Goal: Task Accomplishment & Management: Complete application form

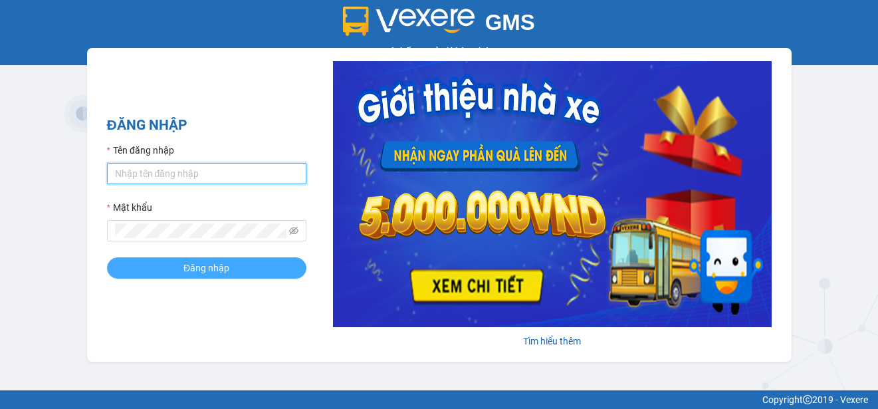
type input "ttngoc.halan"
click at [196, 266] on span "Đăng nhập" at bounding box center [206, 268] width 46 height 15
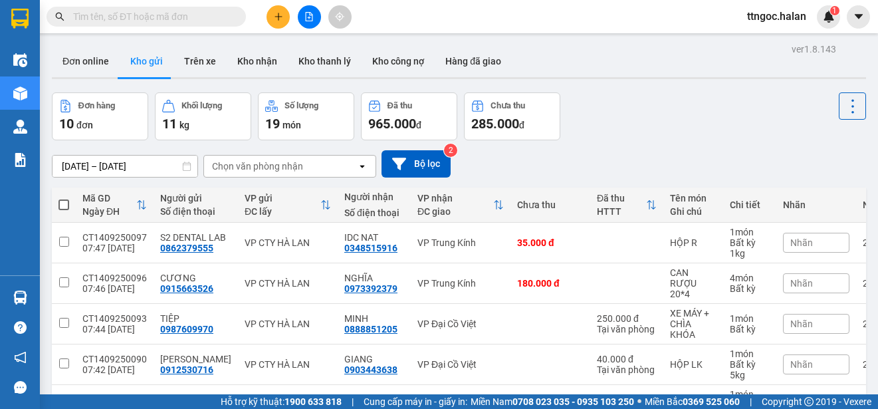
click at [144, 18] on input "text" at bounding box center [151, 16] width 157 height 15
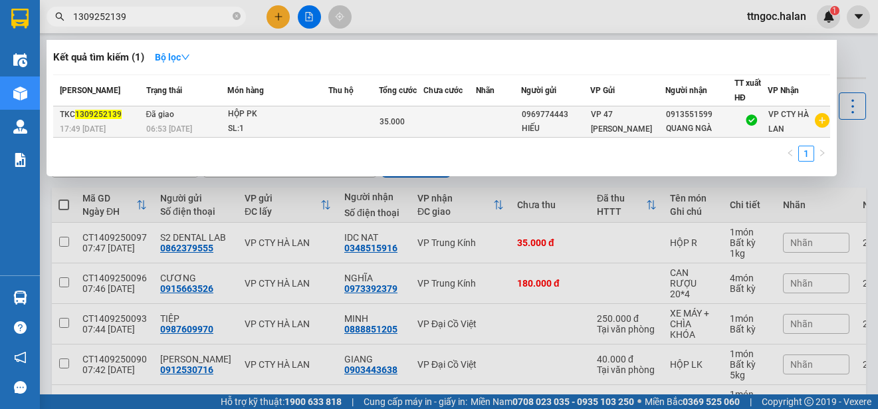
type input "1309252139"
click at [86, 117] on span "1309252139" at bounding box center [98, 114] width 47 height 9
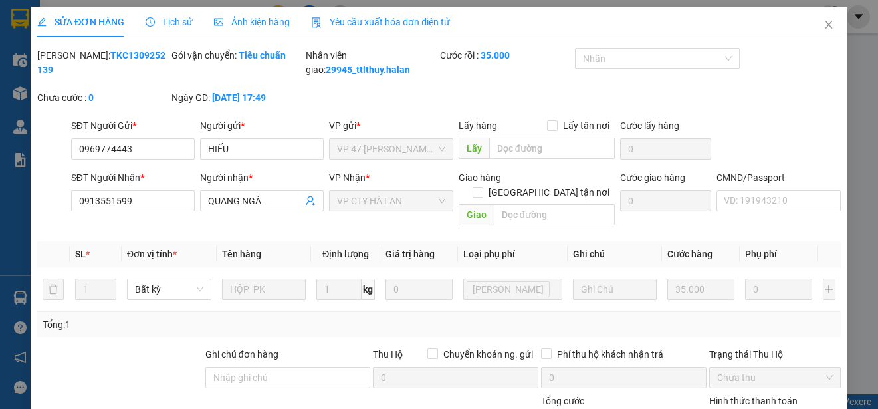
type input "0969774443"
type input "HIẾU"
type input "0913551599"
type input "QUANG NGÀ"
type input "35.000"
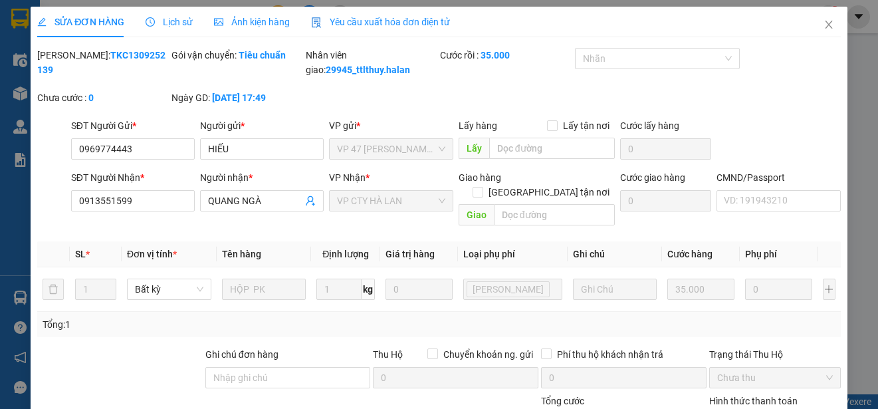
click at [407, 19] on span "Yêu cầu xuất hóa đơn điện tử" at bounding box center [380, 22] width 139 height 11
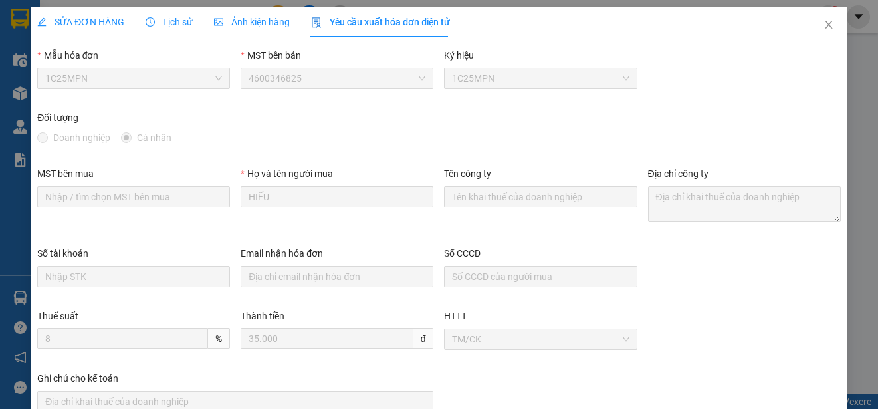
click at [76, 20] on span "SỬA ĐƠN HÀNG" at bounding box center [80, 22] width 87 height 11
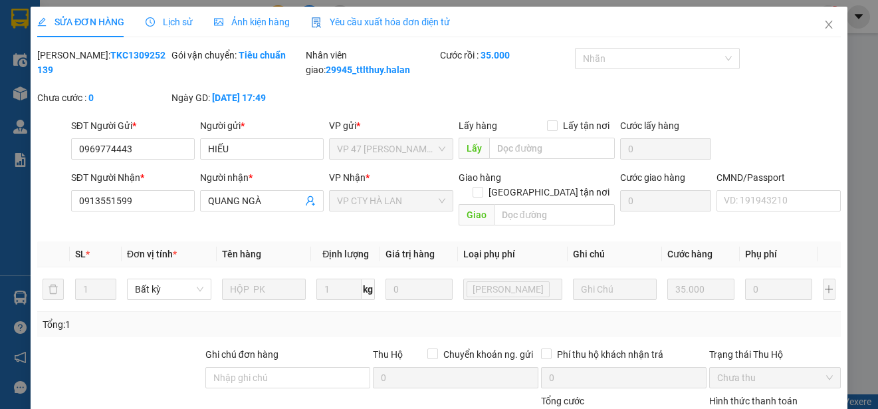
click at [174, 18] on span "Lịch sử" at bounding box center [169, 22] width 47 height 11
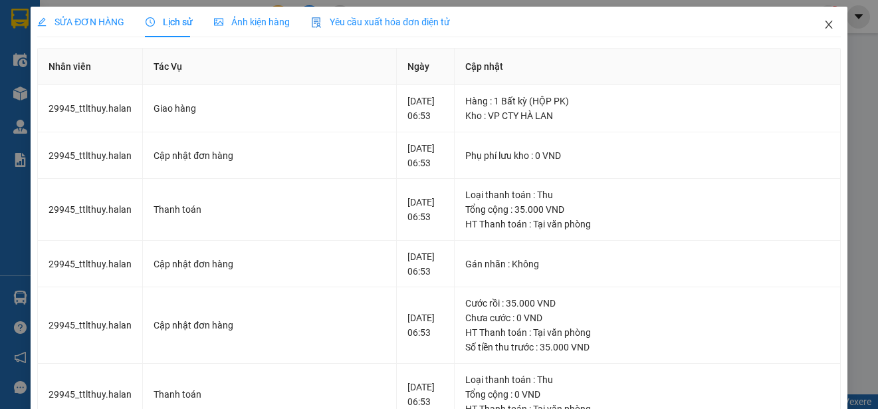
click at [824, 25] on icon "close" at bounding box center [829, 24] width 11 height 11
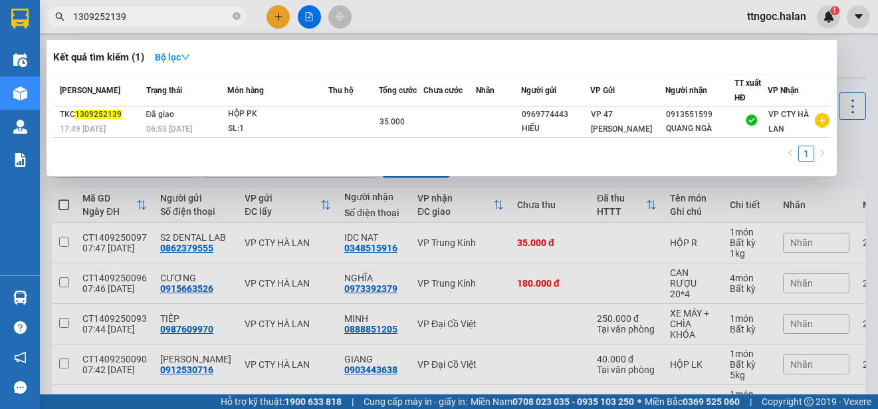
click at [133, 16] on input "1309252139" at bounding box center [151, 16] width 157 height 15
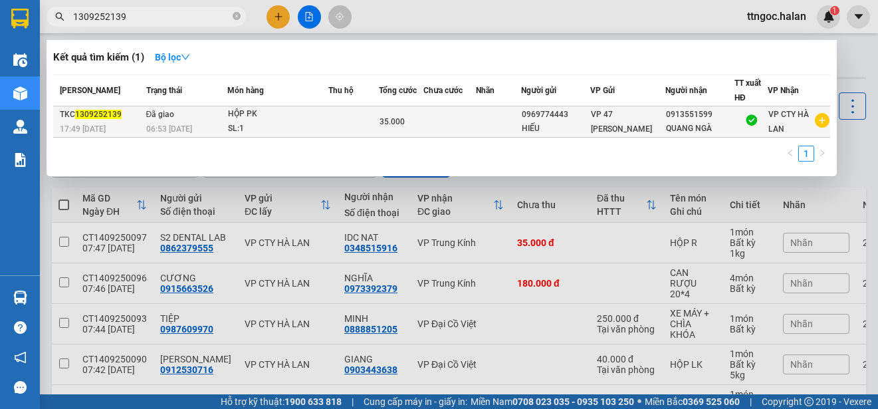
click at [115, 126] on div "17:49 - 13/09" at bounding box center [101, 129] width 82 height 15
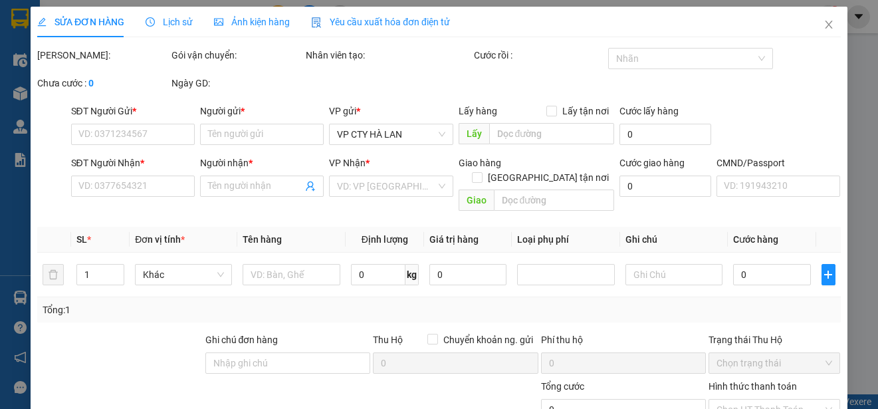
type input "0969774443"
type input "HIẾU"
type input "0913551599"
type input "QUANG NGÀ"
type input "35.000"
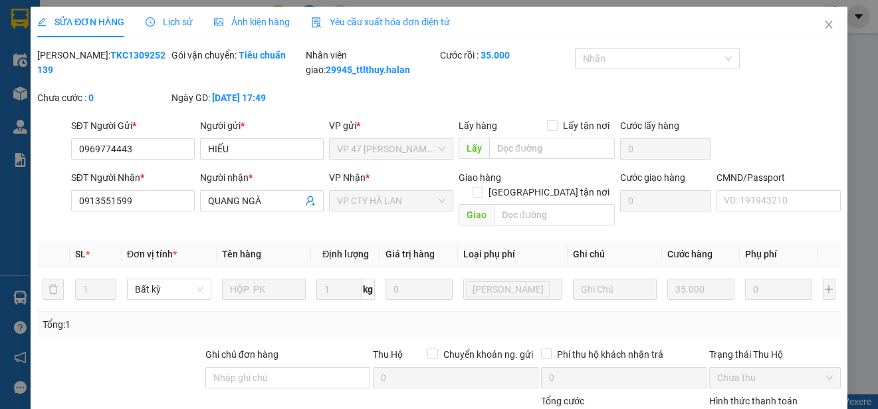
click at [398, 13] on div "Yêu cầu xuất hóa đơn điện tử" at bounding box center [380, 22] width 139 height 31
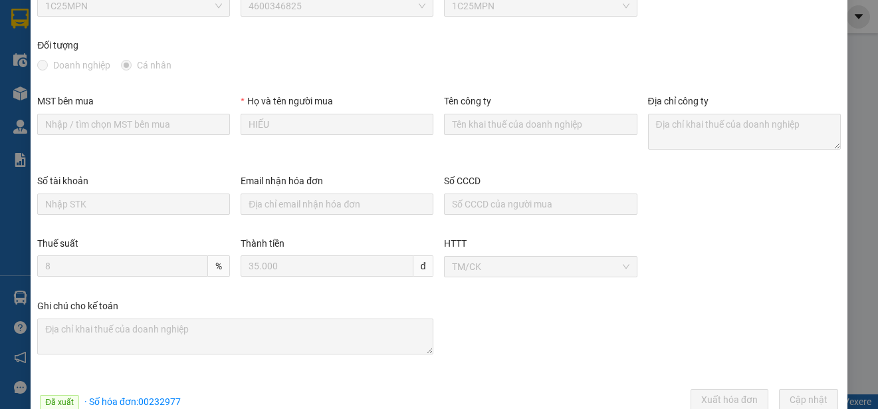
scroll to position [104, 0]
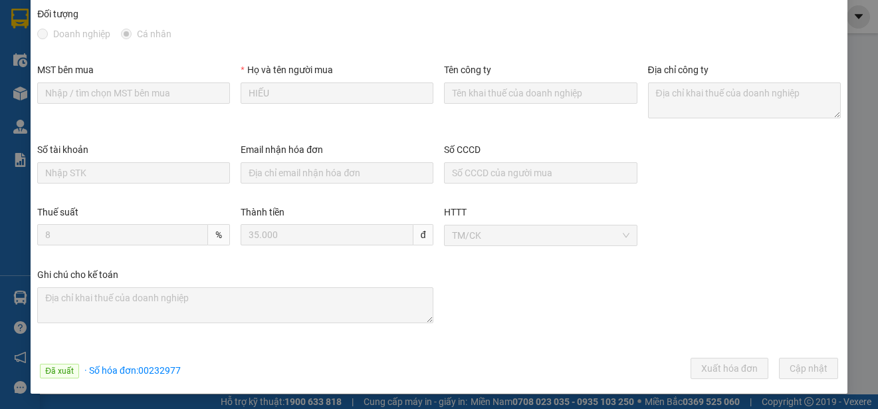
click at [179, 374] on span "· Số hóa đơn: 00232977" at bounding box center [132, 370] width 96 height 11
drag, startPoint x: 179, startPoint y: 370, endPoint x: 140, endPoint y: 372, distance: 39.3
click at [140, 372] on span "· Số hóa đơn: 00232977" at bounding box center [132, 370] width 96 height 11
copy span "00232977"
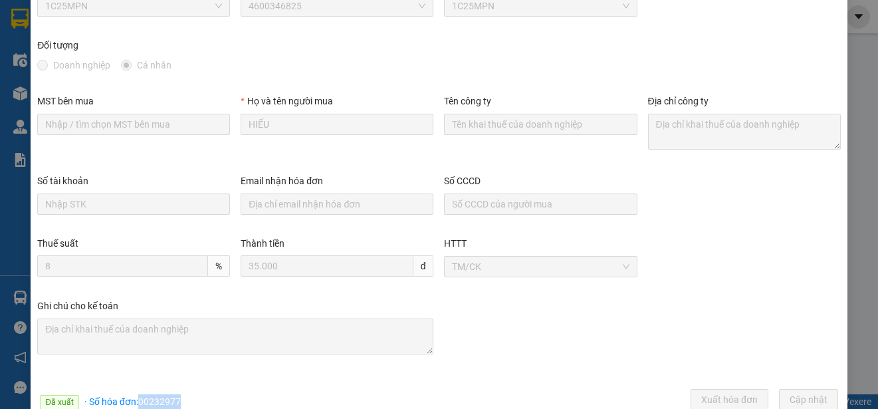
scroll to position [0, 0]
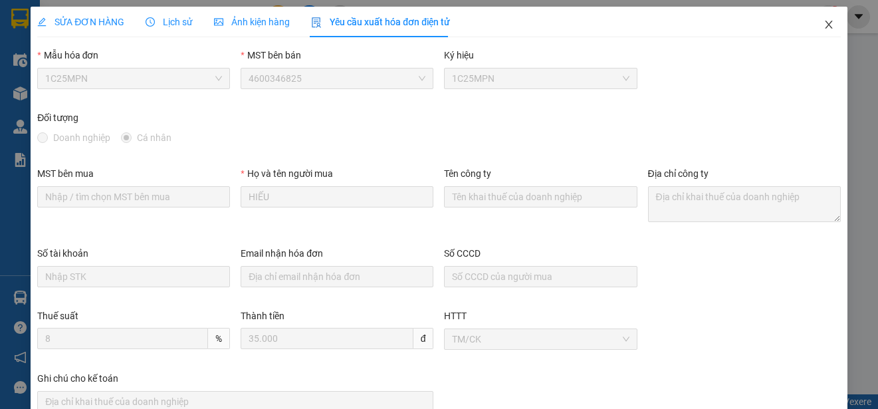
click at [825, 23] on icon "close" at bounding box center [828, 25] width 7 height 8
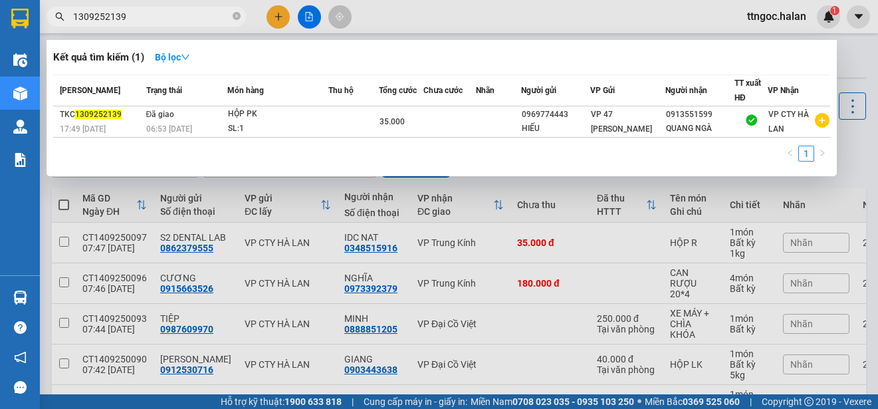
drag, startPoint x: 138, startPoint y: 20, endPoint x: 110, endPoint y: 15, distance: 29.0
click at [110, 15] on input "1309252139" at bounding box center [151, 16] width 157 height 15
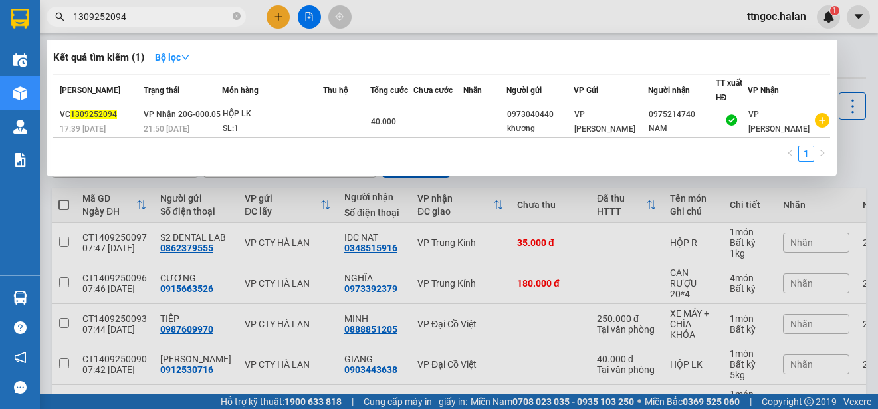
type input "1309252094"
click at [124, 104] on th "Mã ĐH" at bounding box center [96, 90] width 87 height 31
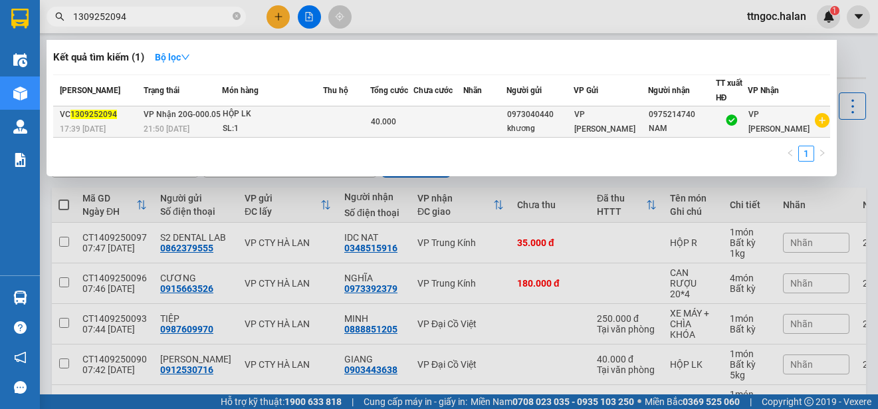
click at [90, 116] on span "1309252094" at bounding box center [93, 114] width 47 height 9
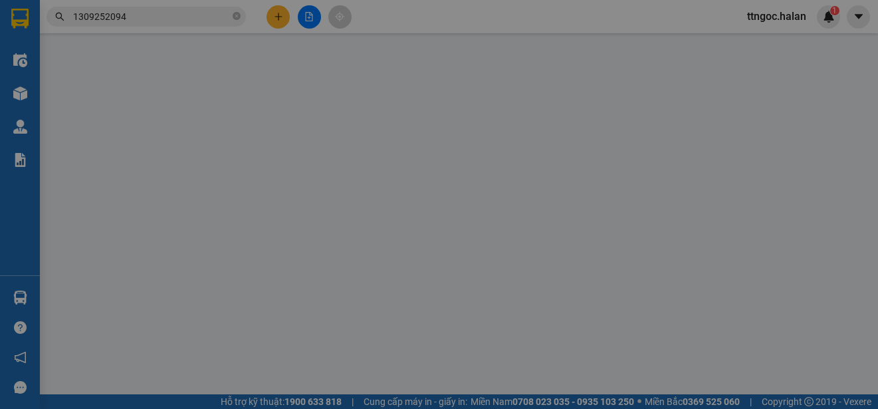
type input "0973040440"
type input "khương"
type input "0975214740"
type input "NAM"
type input "40.000"
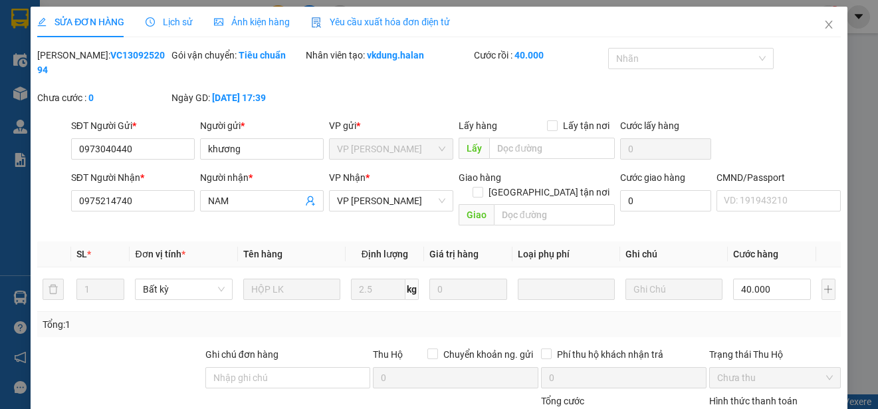
click at [385, 21] on span "Yêu cầu xuất hóa đơn điện tử" at bounding box center [380, 22] width 139 height 11
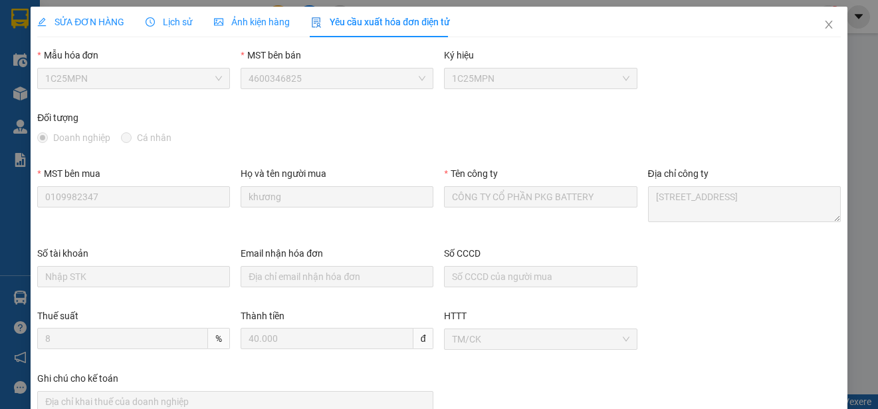
click at [144, 83] on span "1C25MPN" at bounding box center [133, 78] width 177 height 20
click at [90, 21] on span "SỬA ĐƠN HÀNG" at bounding box center [80, 22] width 87 height 11
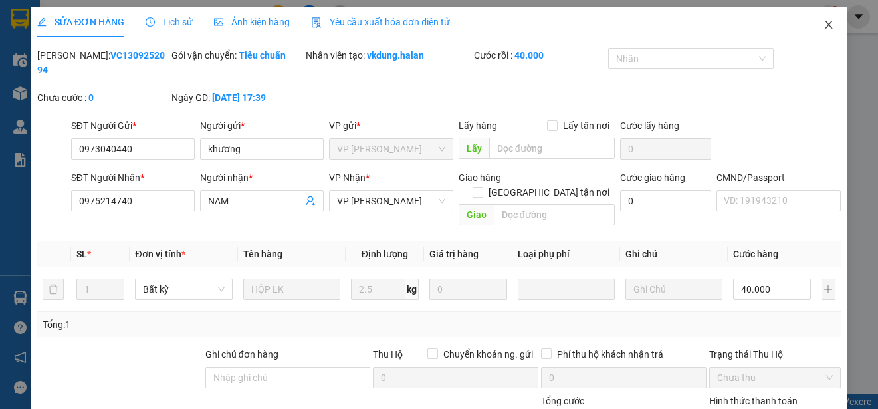
click at [815, 19] on span "Close" at bounding box center [828, 25] width 37 height 37
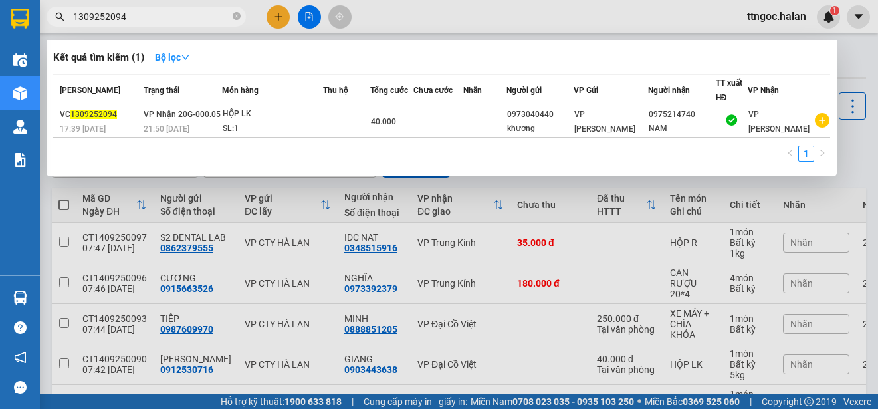
drag, startPoint x: 129, startPoint y: 15, endPoint x: 108, endPoint y: 18, distance: 21.4
click at [108, 18] on input "1309252094" at bounding box center [151, 16] width 157 height 15
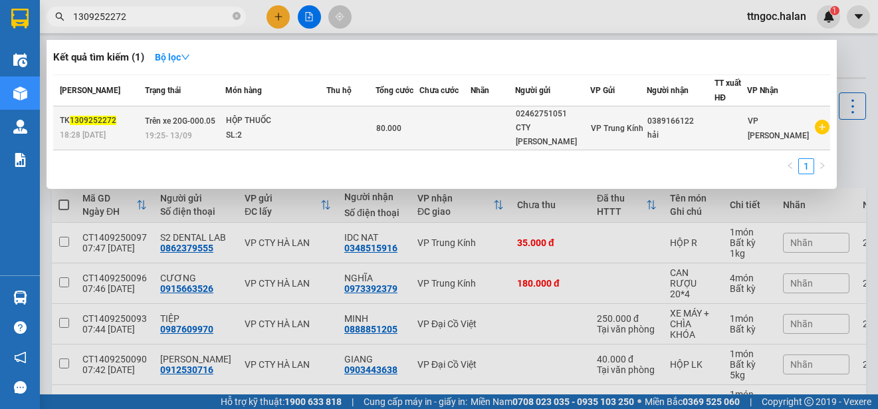
type input "1309252272"
click at [89, 131] on span "18:28 - 13/09" at bounding box center [83, 134] width 46 height 9
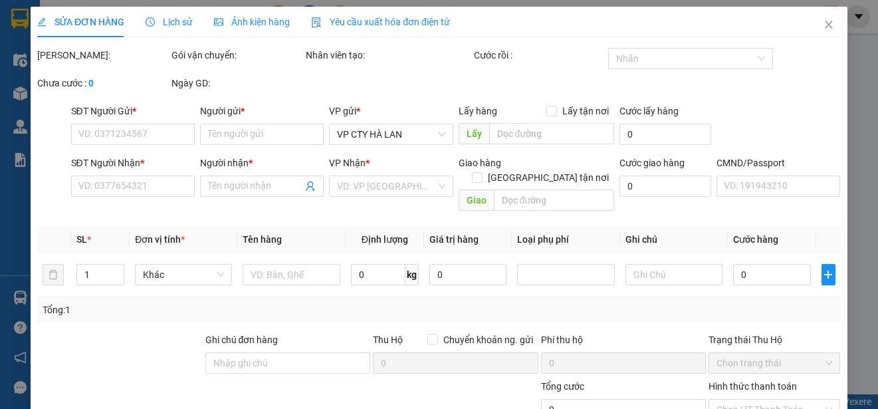
type input "02462751051"
type input "CTY THANH TRANG"
type input "0389166122"
type input "hải"
type input "80.000"
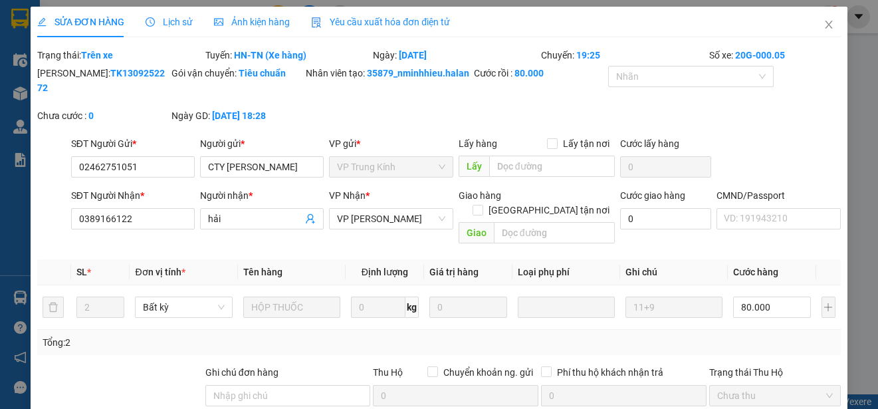
click at [419, 17] on span "Yêu cầu xuất hóa đơn điện tử" at bounding box center [380, 22] width 139 height 11
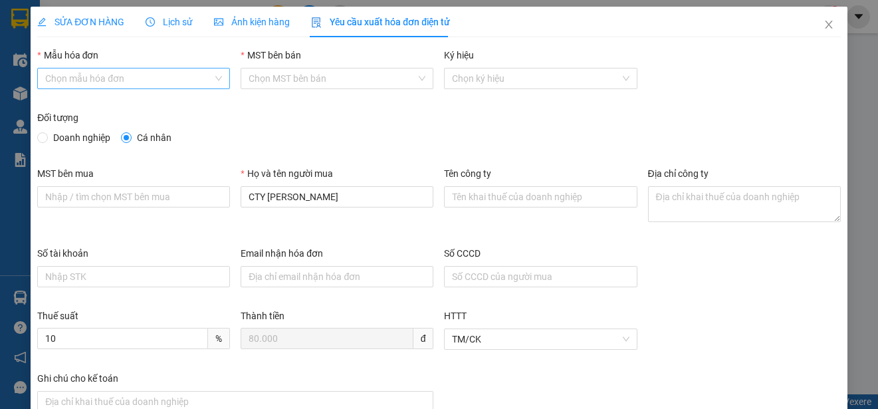
click at [164, 78] on input "Mẫu hóa đơn" at bounding box center [129, 78] width 168 height 20
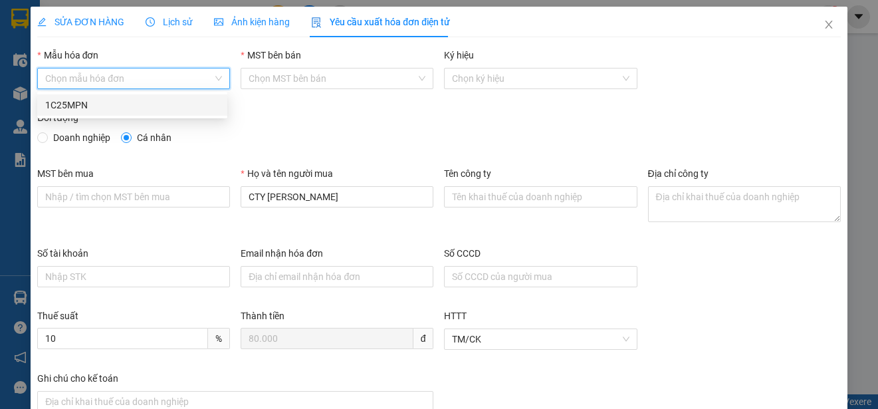
click at [76, 108] on div "1C25MPN" at bounding box center [132, 105] width 174 height 15
type input "8"
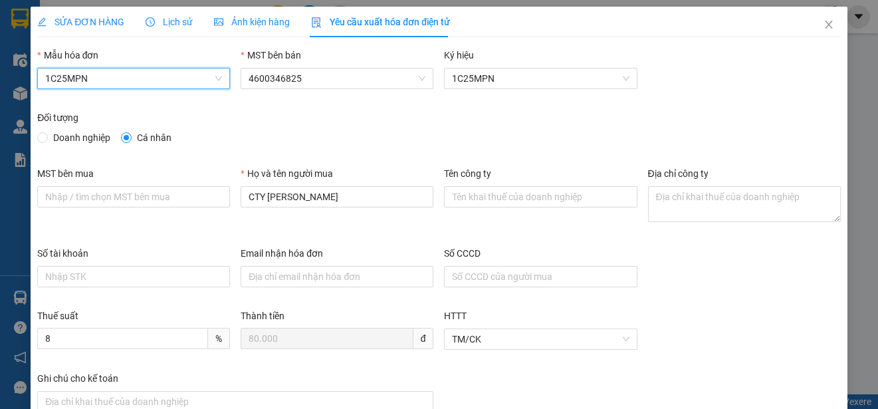
click at [59, 137] on span "Doanh nghiệp" at bounding box center [82, 137] width 68 height 15
click at [47, 137] on input "Doanh nghiệp" at bounding box center [41, 136] width 9 height 9
radio input "true"
radio input "false"
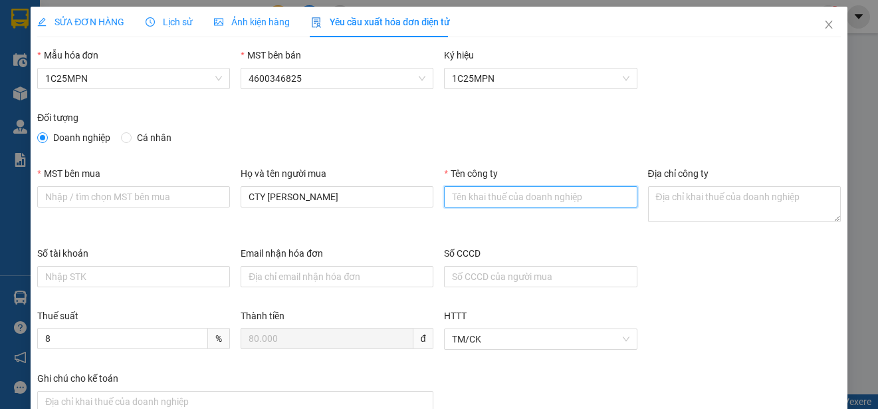
click at [457, 198] on input "Tên công ty" at bounding box center [540, 196] width 193 height 21
paste input "CÔNG TY TNHH XUẤT NHẬP KHẨU DƯỢC MỸ PHẨM THANH TRANG"
type input "CÔNG TY TNHH XUẤT NHẬP KHẨU DƯỢC MỸ PHẨM THANH TRANG"
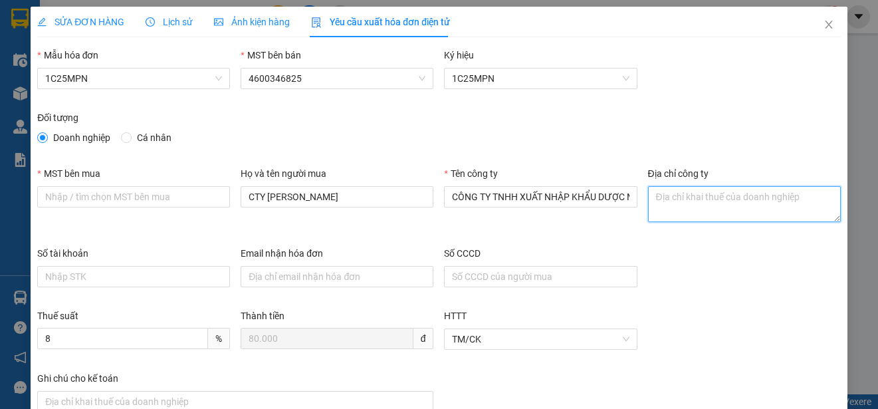
click at [665, 208] on textarea "Địa chỉ công ty" at bounding box center [744, 204] width 193 height 36
paste textarea "Số 22, ngõ 1 Nguyễn Thị Định, Tổ 11, Phường Yên Hòa, Thành phố Hà Nội, Việt Nam"
type textarea "Số 22, ngõ 1 Nguyễn Thị Định, Tổ 11, Phường Yên Hòa, Thành phố Hà Nội, Việt Nam"
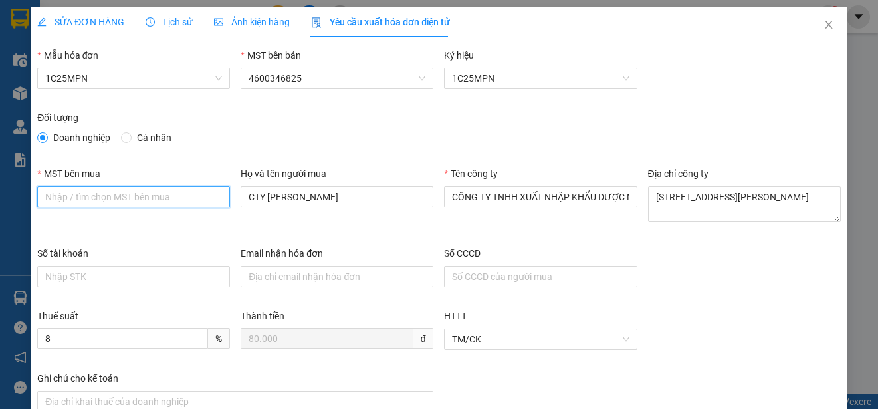
click at [53, 200] on input "MST bên mua" at bounding box center [133, 196] width 193 height 21
paste input "0107422188"
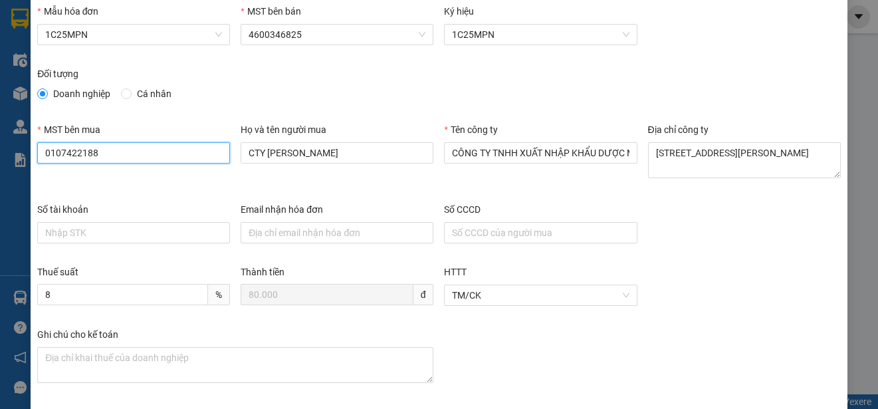
scroll to position [100, 0]
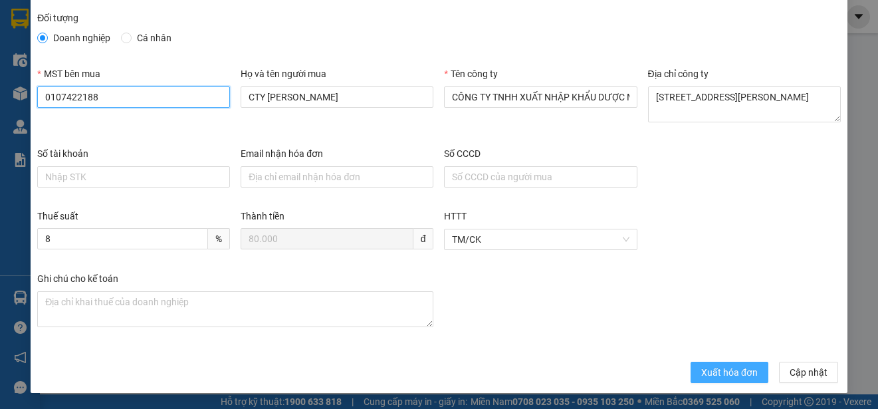
type input "0107422188"
click at [723, 381] on button "Xuất hóa đơn" at bounding box center [730, 372] width 78 height 21
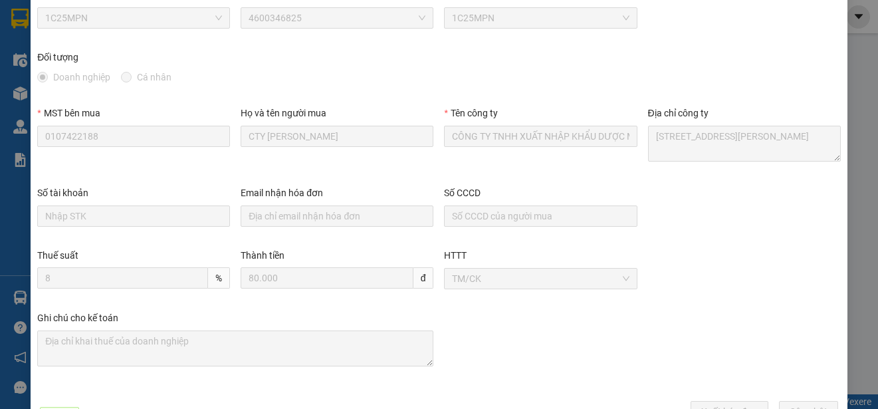
scroll to position [0, 0]
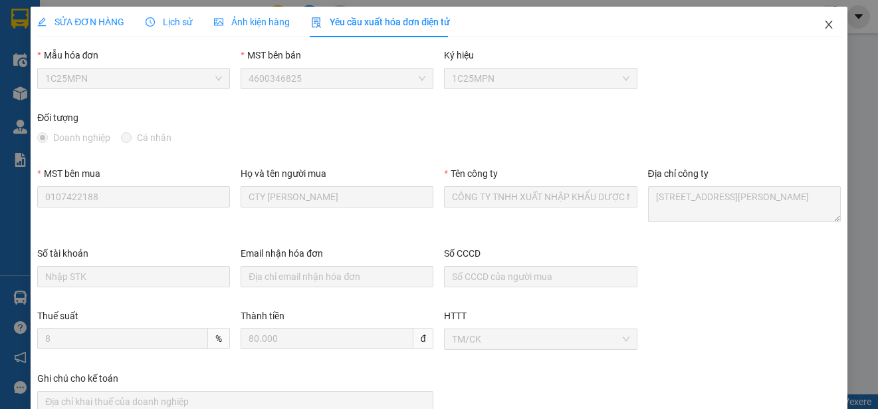
click at [825, 27] on icon "close" at bounding box center [828, 25] width 7 height 8
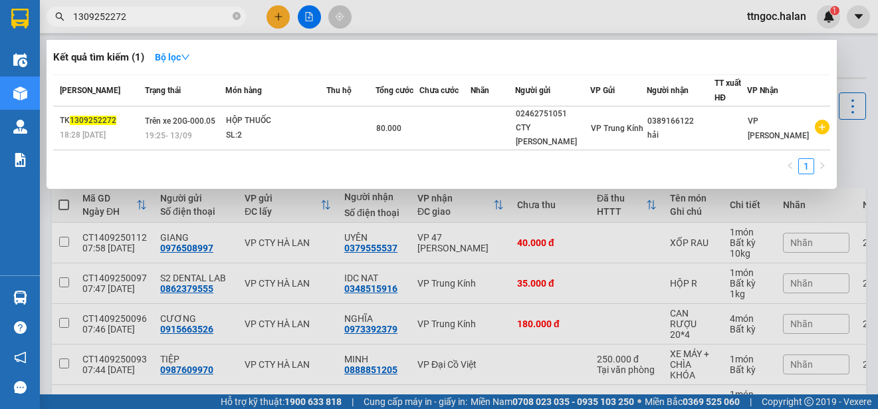
drag, startPoint x: 144, startPoint y: 14, endPoint x: 110, endPoint y: 15, distance: 33.2
click at [110, 15] on input "1309252272" at bounding box center [151, 16] width 157 height 15
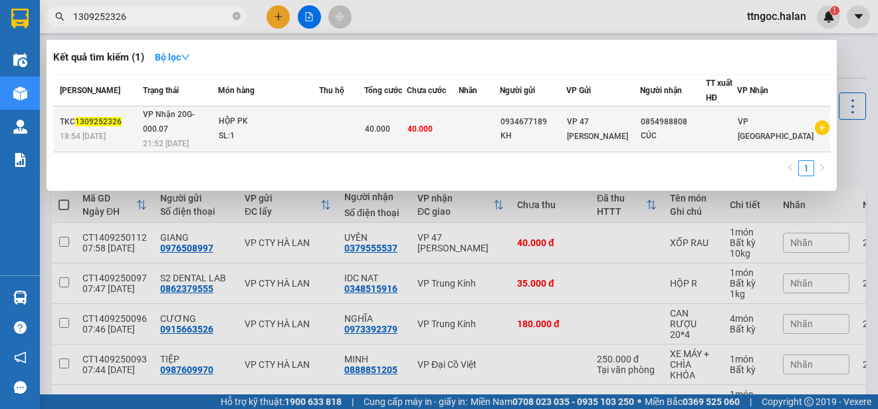
type input "1309252326"
click at [92, 117] on span "1309252326" at bounding box center [98, 121] width 47 height 9
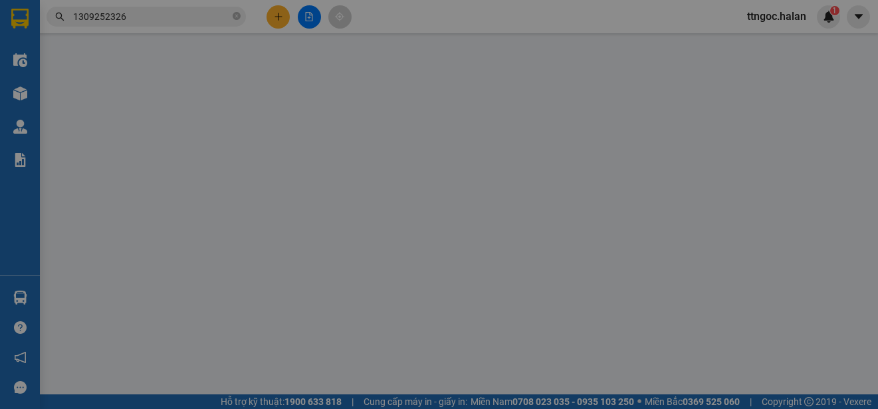
type input "0934677189"
type input "KH"
type input "0854988808"
type input "CÚC"
type input "40.000"
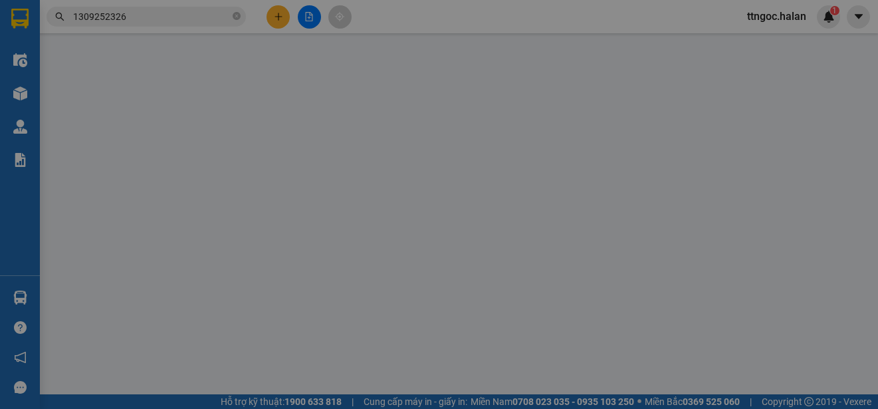
type input "40.000"
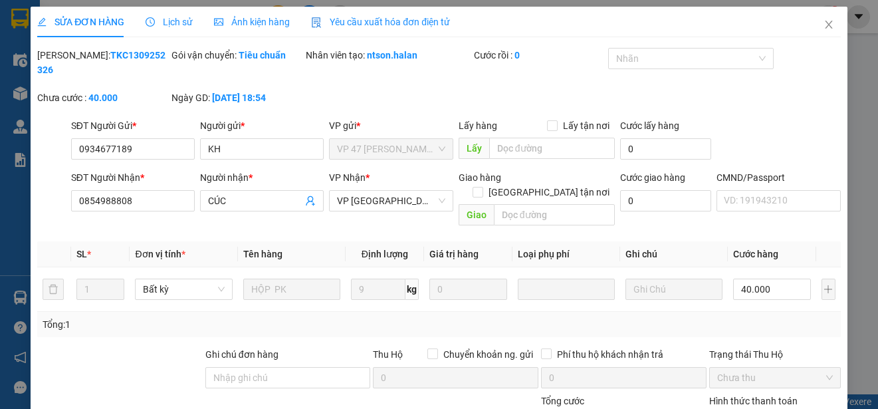
click at [411, 24] on span "Yêu cầu xuất hóa đơn điện tử" at bounding box center [380, 22] width 139 height 11
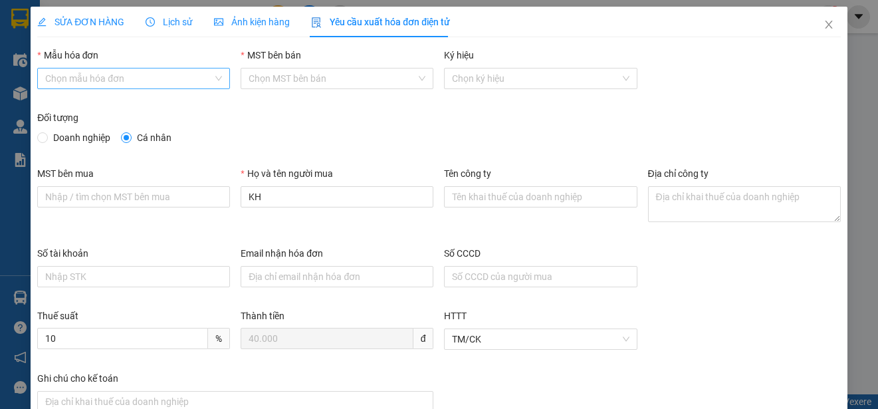
click at [164, 80] on input "Mẫu hóa đơn" at bounding box center [129, 78] width 168 height 20
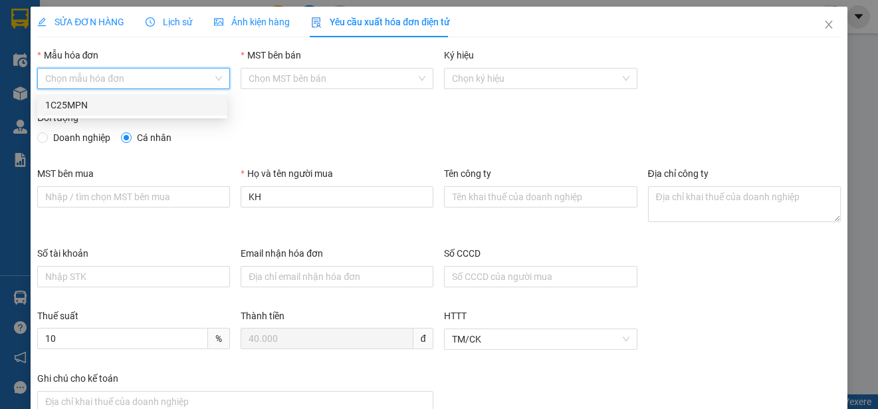
click at [84, 104] on div "1C25MPN" at bounding box center [132, 105] width 174 height 15
type input "8"
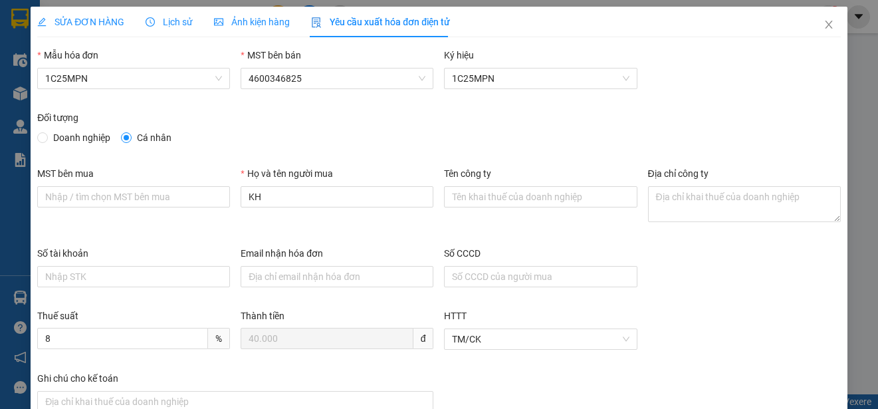
click at [71, 138] on span "Doanh nghiệp" at bounding box center [82, 137] width 68 height 15
click at [47, 138] on input "Doanh nghiệp" at bounding box center [41, 136] width 9 height 9
radio input "true"
radio input "false"
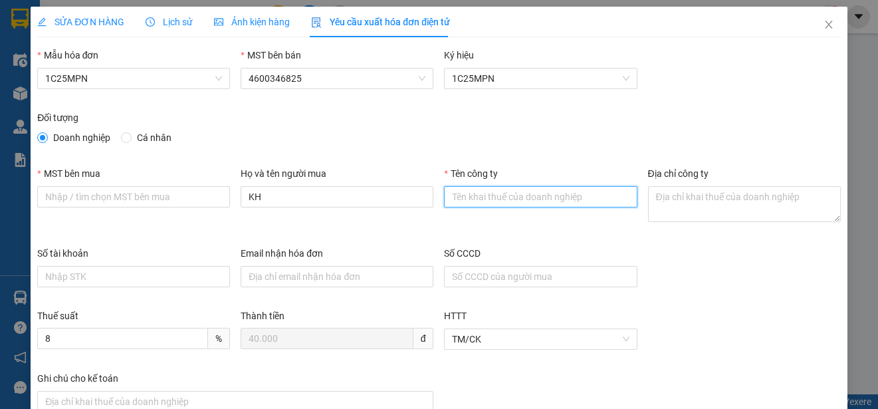
click at [451, 197] on input "Tên công ty" at bounding box center [540, 196] width 193 height 21
click at [483, 196] on input "Tên công ty" at bounding box center [540, 196] width 193 height 21
paste input "CÔNG TY TNHH THÁI HOÀNG NGÂN"
type input "CÔNG TY TNHH THÁI HOÀNG NGÂN"
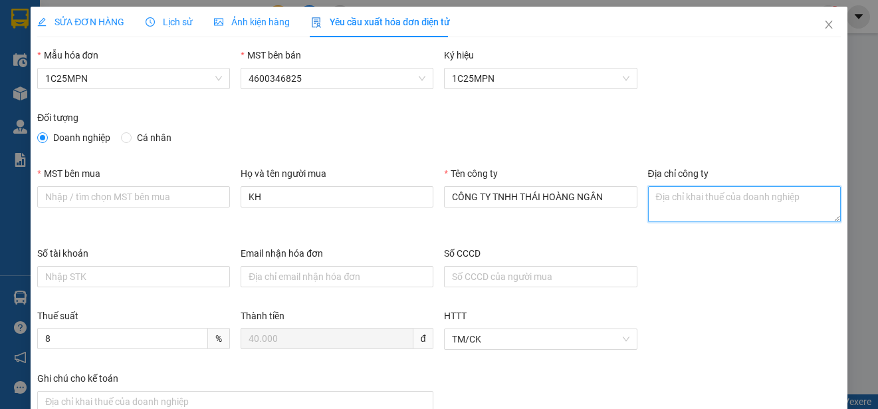
click at [649, 197] on textarea "Địa chỉ công ty" at bounding box center [744, 204] width 193 height 36
paste textarea "Tổ 6, Phường Quan Triều, Tỉnh Thái Nguyên, Việt Nam"
type textarea "Tổ 6, Phường Quan Triều, Tỉnh Thái Nguyên, Việt Nam"
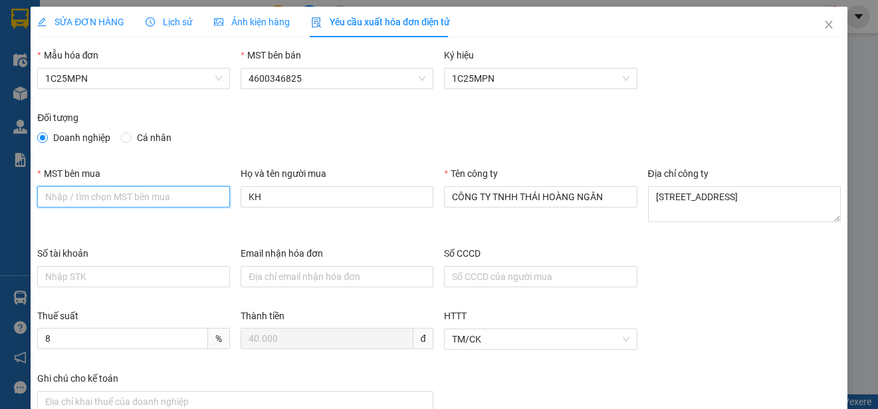
click at [63, 193] on input "MST bên mua" at bounding box center [133, 196] width 193 height 21
paste input "4601599699"
type input "4601599699"
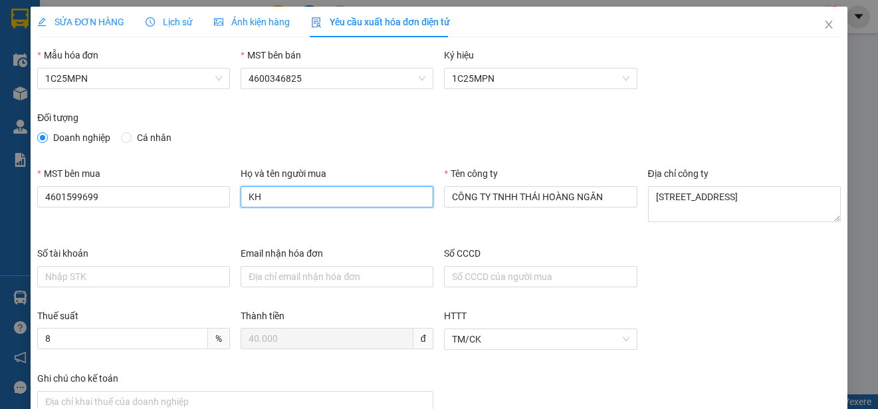
click at [267, 203] on input "KH" at bounding box center [337, 196] width 193 height 21
paste input "Dương Thị Cúc"
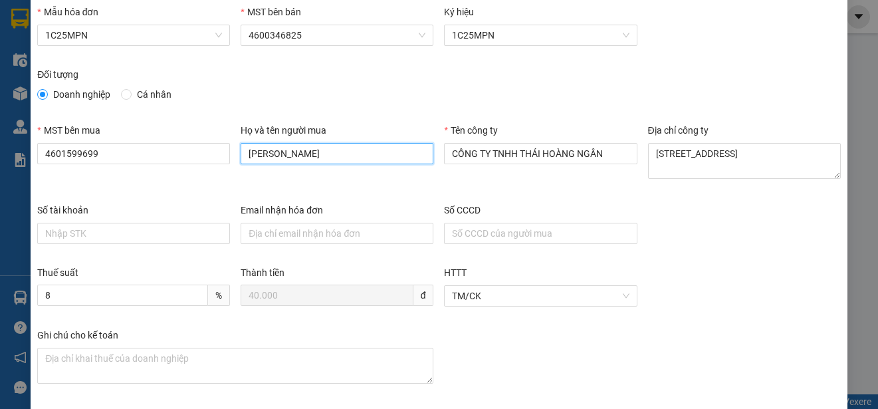
scroll to position [100, 0]
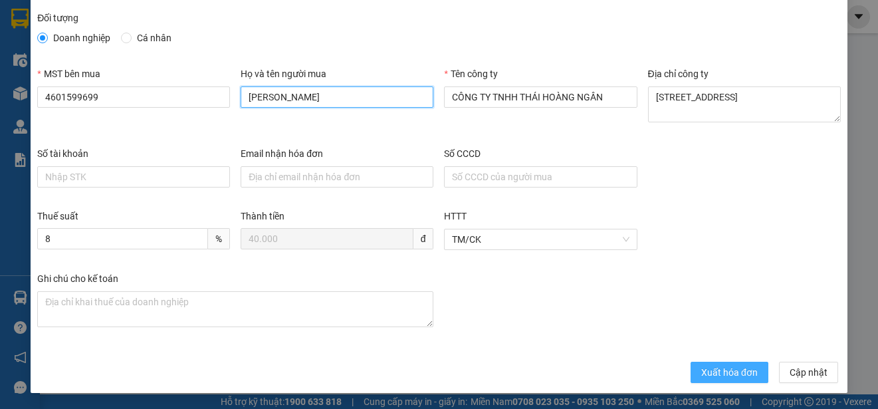
type input "Dương Thị Cúc"
click at [733, 371] on span "Xuất hóa đơn" at bounding box center [729, 372] width 57 height 15
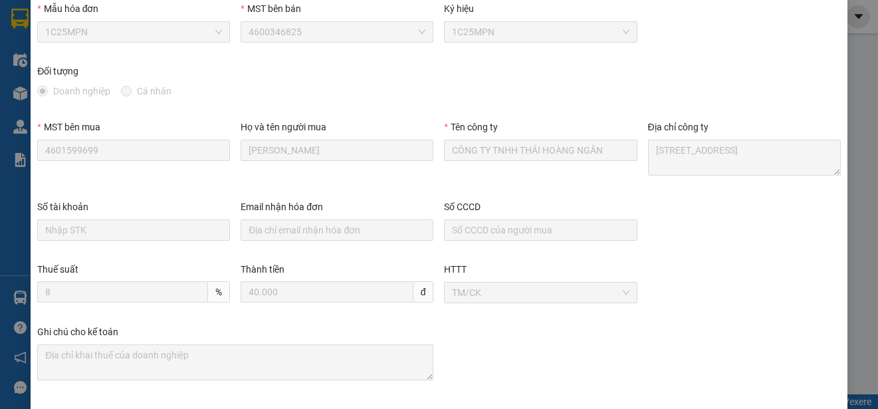
scroll to position [0, 0]
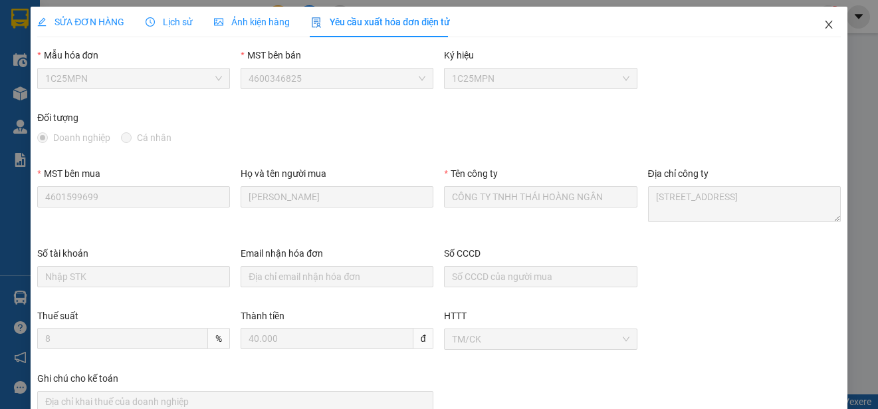
click at [824, 21] on icon "close" at bounding box center [829, 24] width 11 height 11
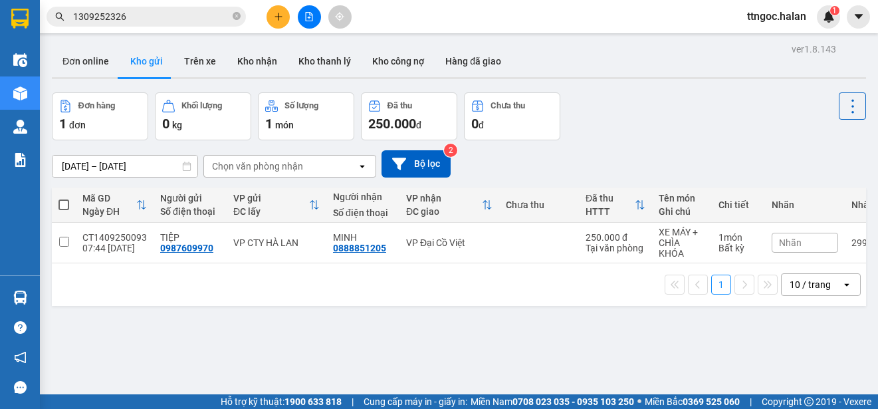
click at [98, 17] on input "1309252326" at bounding box center [151, 16] width 157 height 15
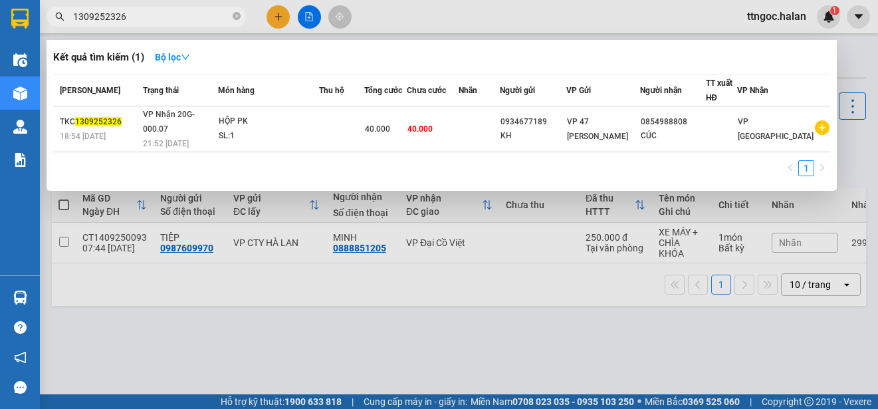
click at [98, 17] on input "1309252326" at bounding box center [151, 16] width 157 height 15
paste input "90"
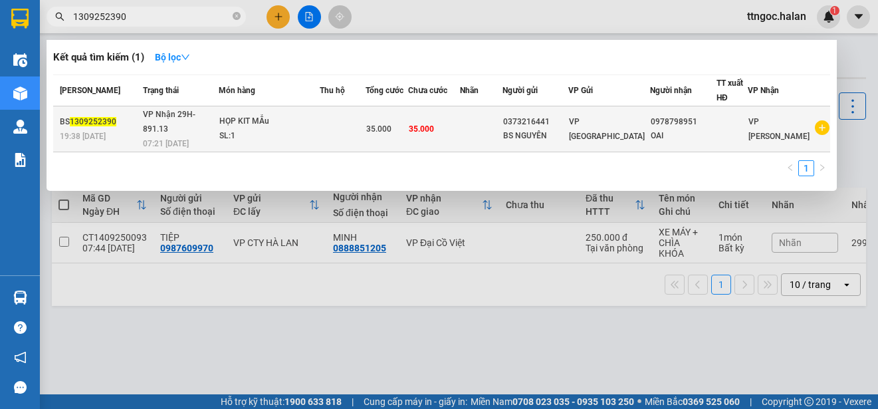
type input "1309252390"
click at [74, 120] on div "BS 1309252390" at bounding box center [99, 122] width 79 height 14
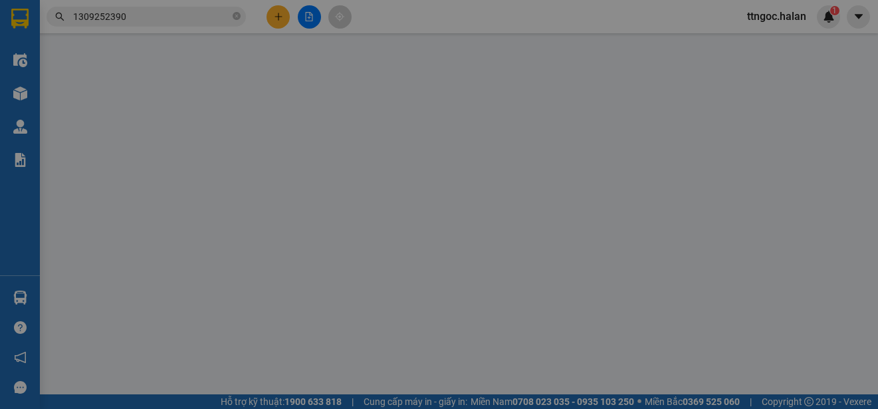
type input "0373216441"
type input "BS NGUYÊN"
type input "0978798951"
type input "OAI"
type input "35.000"
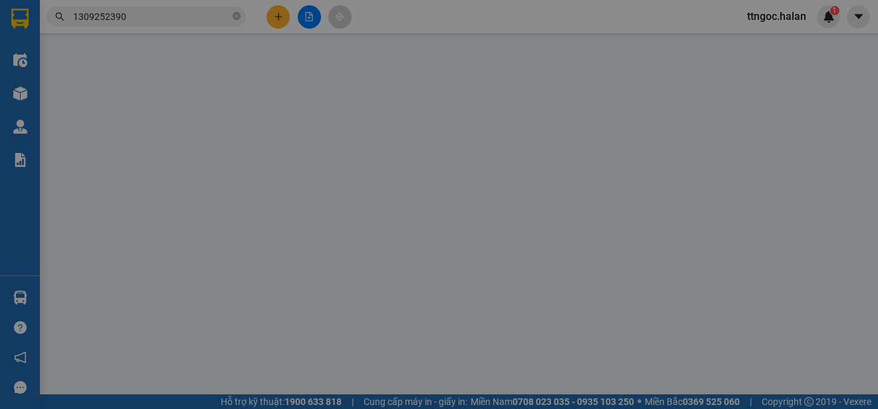
type input "35.000"
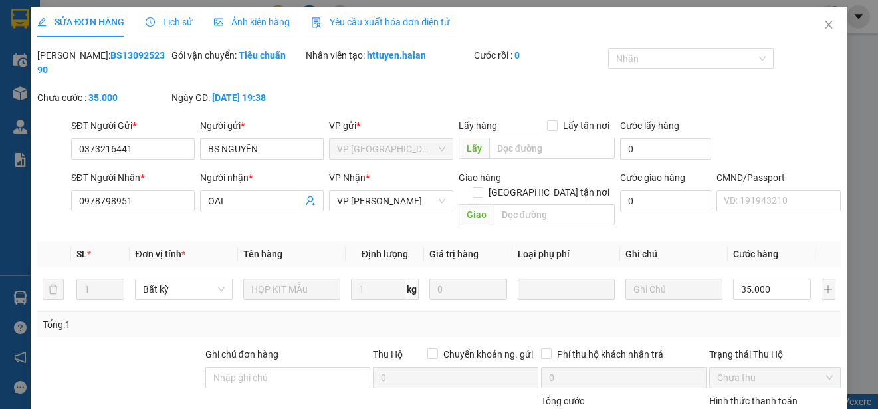
click at [416, 25] on span "Yêu cầu xuất hóa đơn điện tử" at bounding box center [380, 22] width 139 height 11
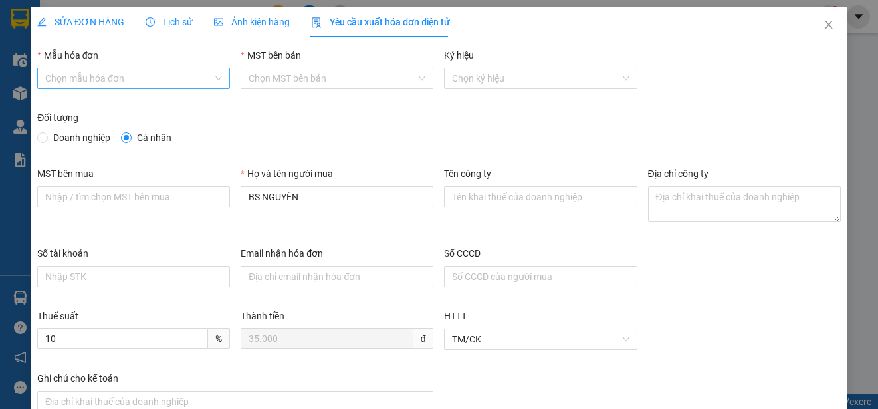
click at [157, 74] on input "Mẫu hóa đơn" at bounding box center [129, 78] width 168 height 20
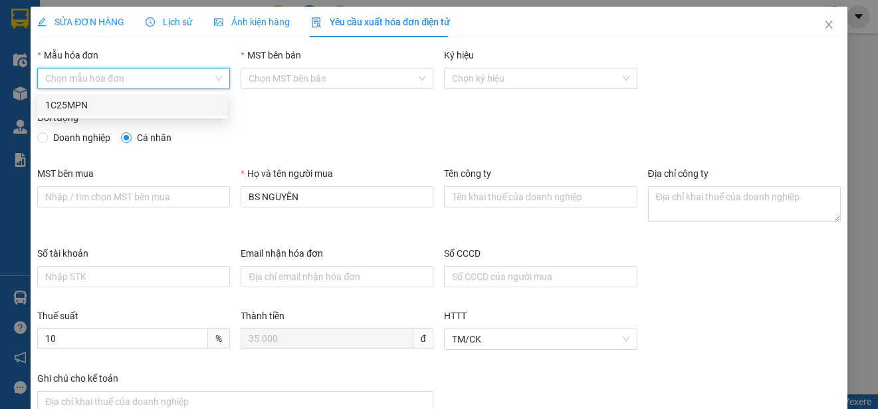
click at [81, 110] on div "1C25MPN" at bounding box center [132, 105] width 174 height 15
type input "8"
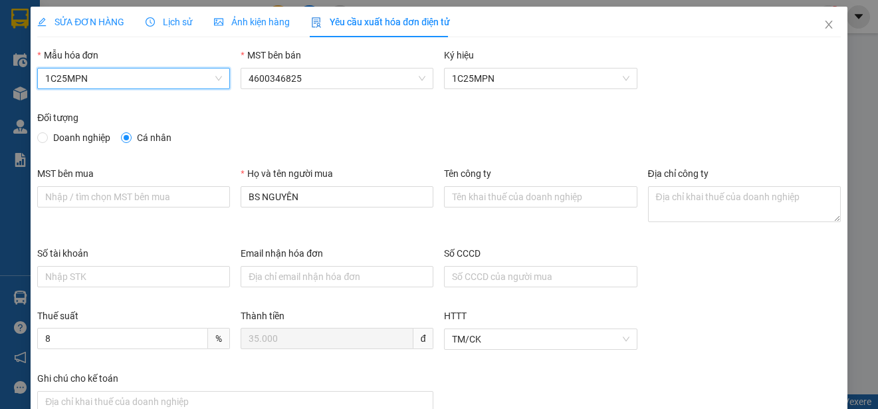
click at [76, 134] on span "Doanh nghiệp" at bounding box center [82, 137] width 68 height 15
click at [47, 134] on input "Doanh nghiệp" at bounding box center [41, 136] width 9 height 9
radio input "true"
radio input "false"
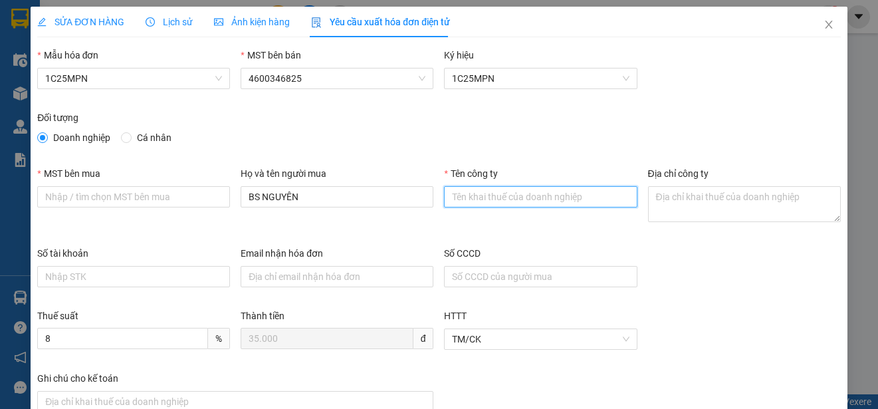
paste input "CÔNG TY CỔ PHẦN IHOPE"
type input "CÔNG TY CỔ PHẦN IHOPE"
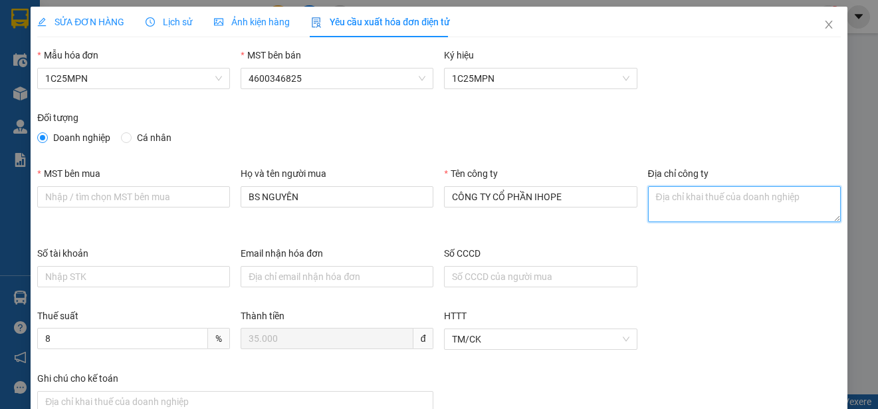
click at [665, 205] on textarea "Địa chỉ công ty" at bounding box center [744, 204] width 193 height 36
paste textarea "Tòa nhà Kinh Đô, 292 phố Tây Sơn, Phường Đống Đa, Thành phố Hà Nội, Việt Nam."
type textarea "Tòa nhà Kinh Đô, 292 phố Tây Sơn, Phường Đống Đa, Thành phố Hà Nội, Việt Nam."
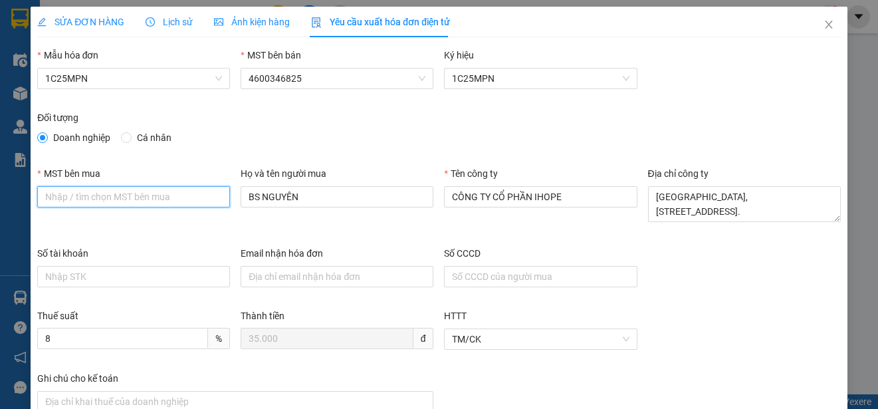
click at [48, 197] on input "MST bên mua" at bounding box center [133, 196] width 193 height 21
paste input "0108331832"
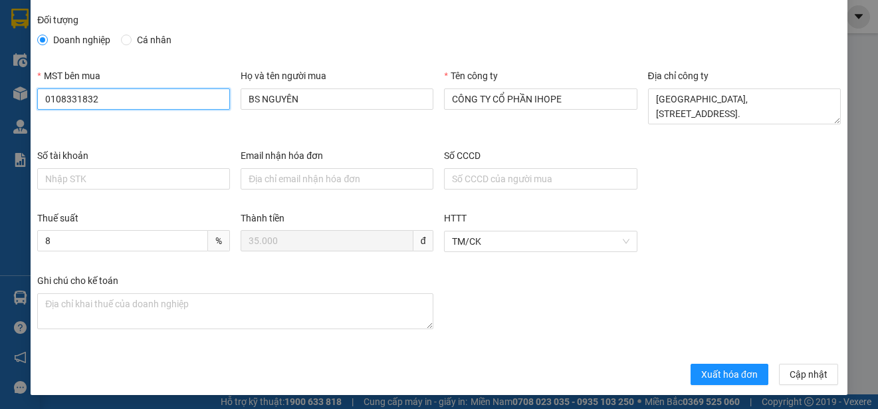
scroll to position [100, 0]
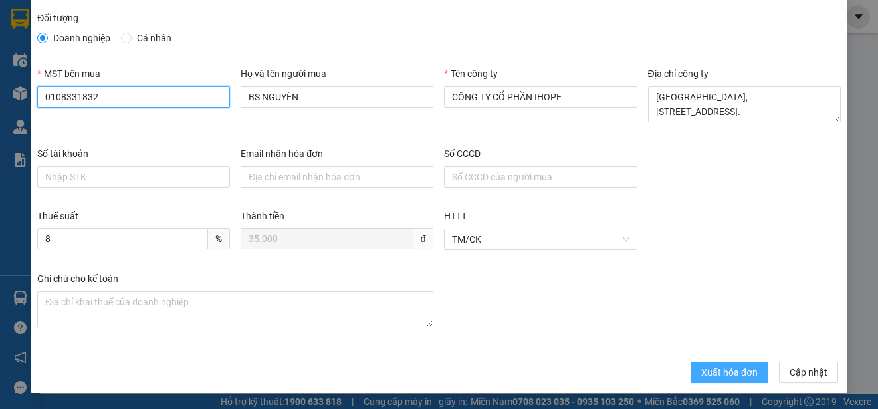
type input "0108331832"
click at [701, 367] on span "Xuất hóa đơn" at bounding box center [729, 372] width 57 height 15
